Goal: Transaction & Acquisition: Purchase product/service

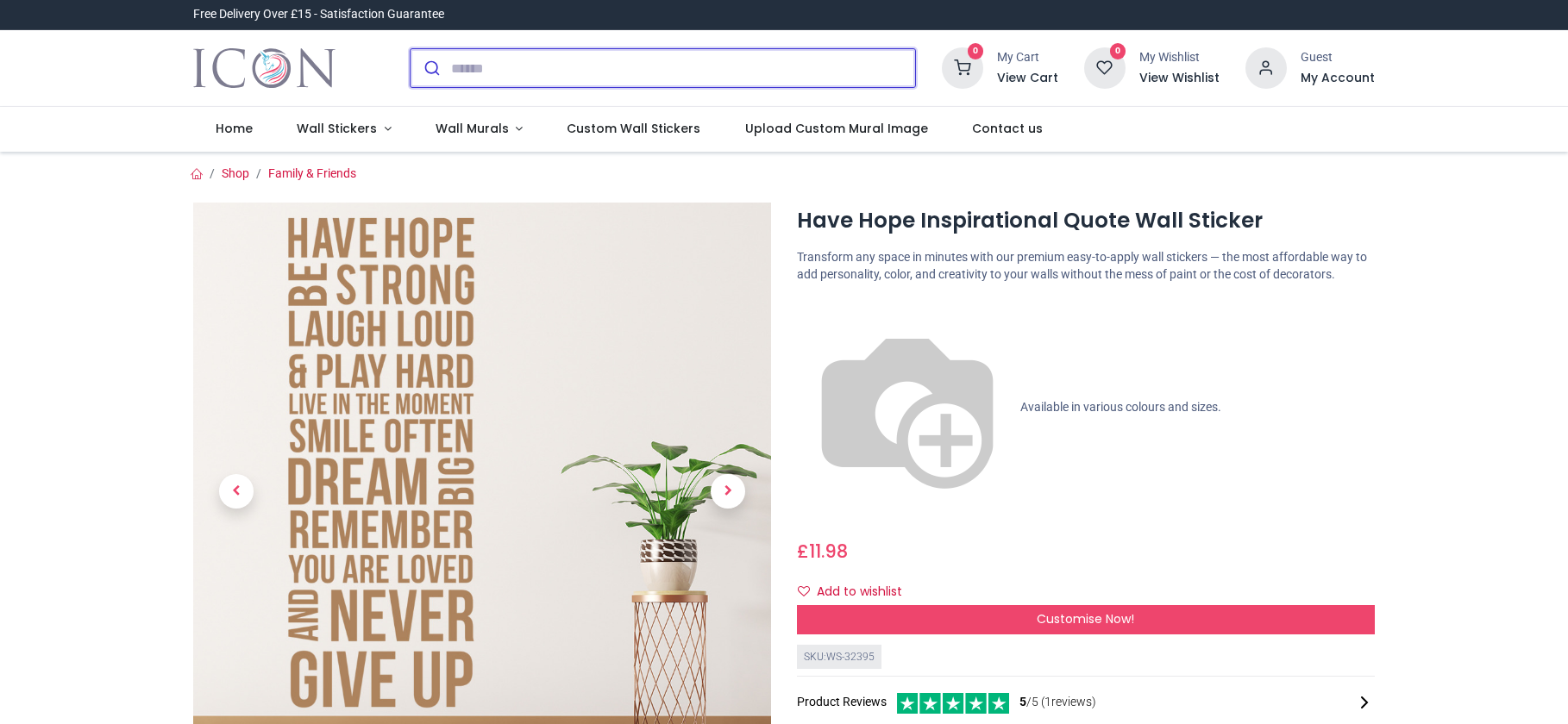
click at [506, 75] on input "search" at bounding box center [683, 68] width 464 height 38
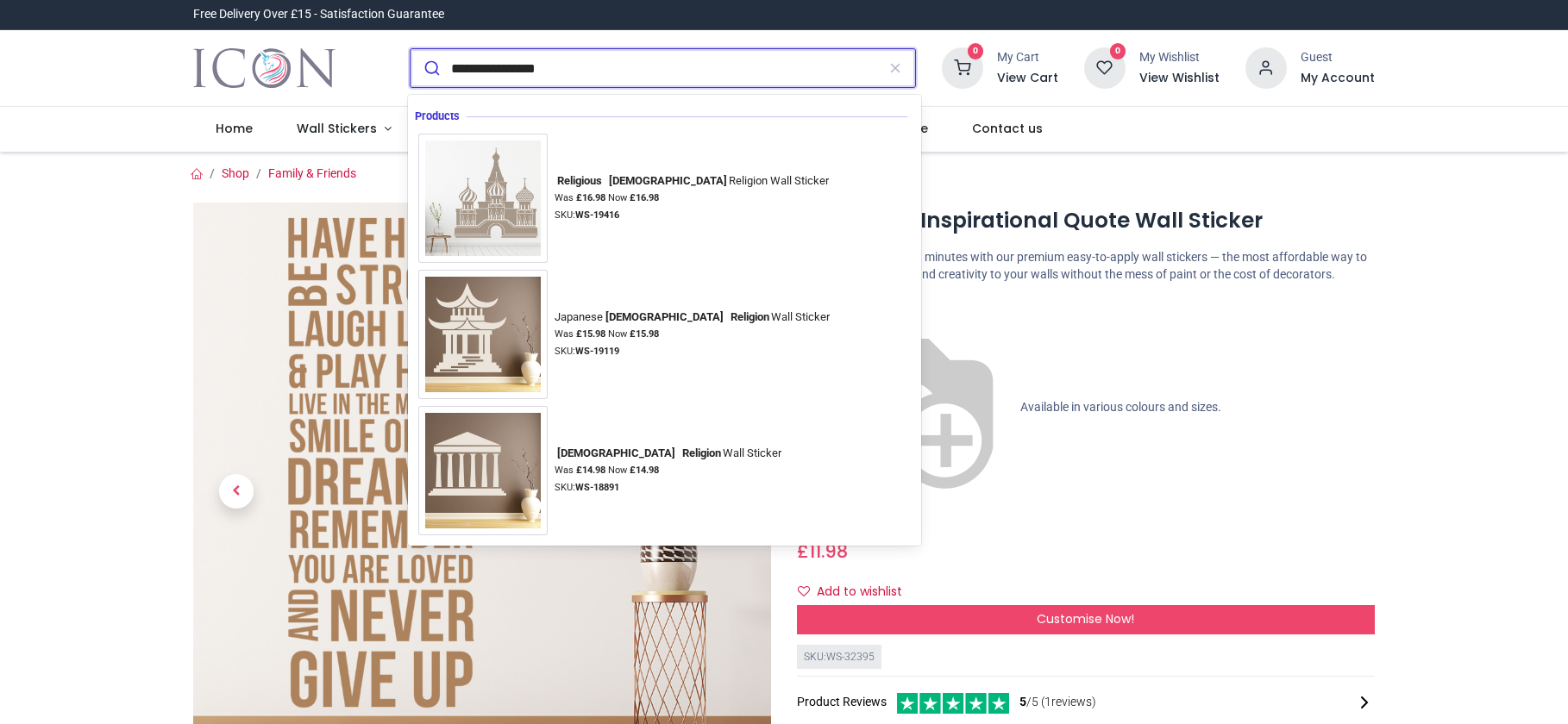
type input "**********"
click at [410, 49] on button "submit" at bounding box center [430, 68] width 40 height 38
